Goal: Find specific page/section: Find specific page/section

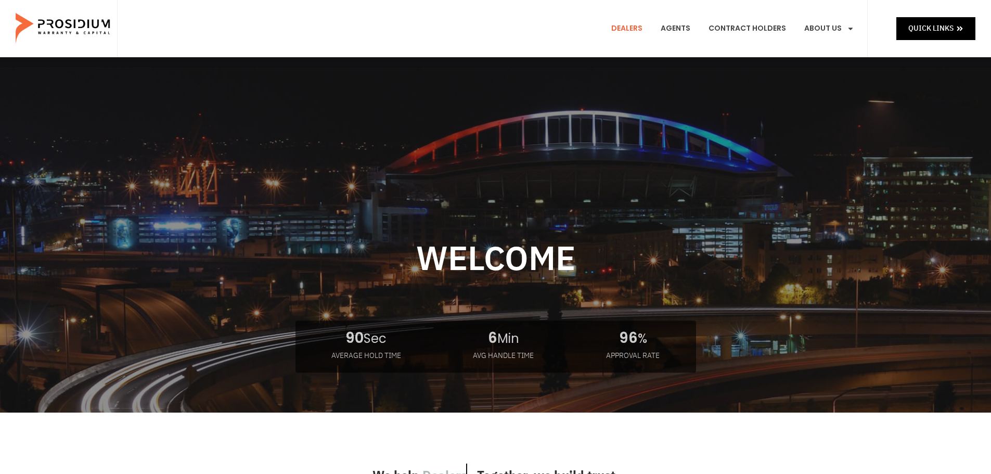
click at [633, 30] on link "Dealers" at bounding box center [627, 28] width 47 height 39
click at [633, 26] on link "Dealers" at bounding box center [627, 28] width 47 height 39
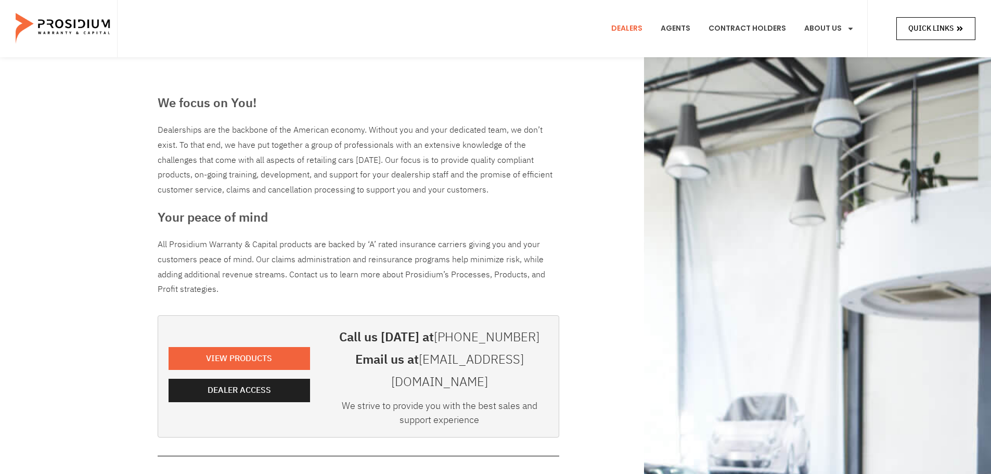
click at [925, 31] on span "Quick Links" at bounding box center [931, 28] width 45 height 13
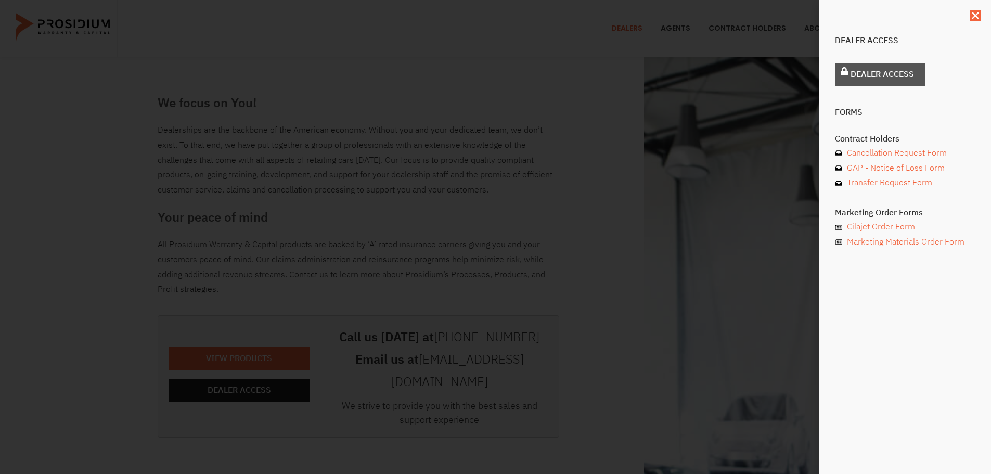
click at [889, 71] on span "Dealer Access" at bounding box center [882, 74] width 63 height 15
